Goal: Information Seeking & Learning: Compare options

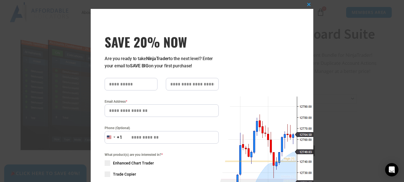
click at [40, 24] on div "Close this module SAVE 20% NOW Are you ready to take NinjaTrader to the next le…" at bounding box center [202, 91] width 404 height 182
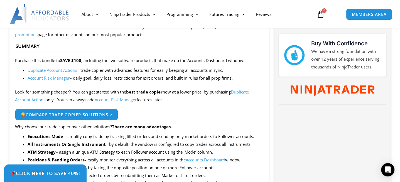
scroll to position [278, 0]
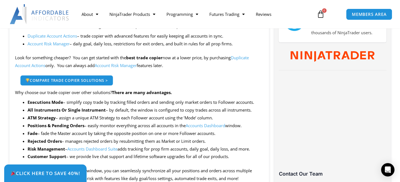
click at [102, 79] on span "Compare Trade Copier Solutions >" at bounding box center [66, 80] width 82 height 4
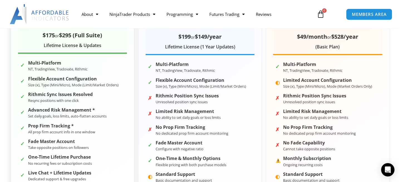
scroll to position [139, 0]
